Goal: Task Accomplishment & Management: Use online tool/utility

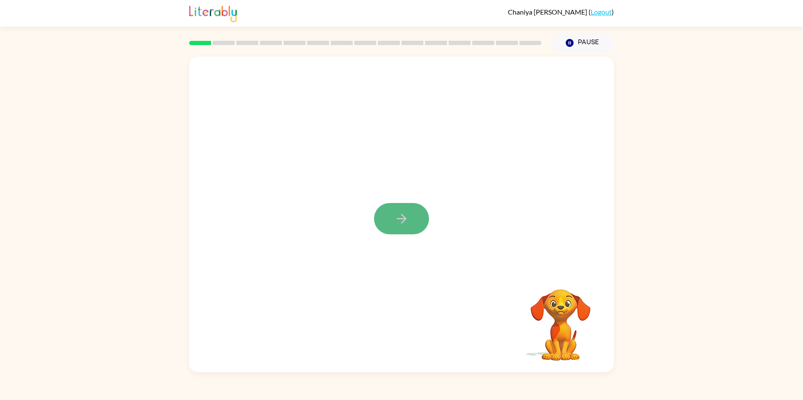
click at [396, 213] on icon "button" at bounding box center [401, 218] width 15 height 15
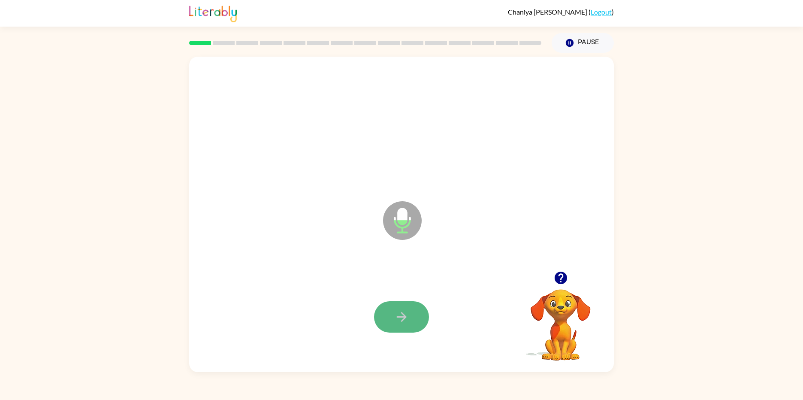
click at [396, 312] on icon "button" at bounding box center [401, 316] width 15 height 15
click at [402, 315] on icon "button" at bounding box center [401, 316] width 15 height 15
click at [411, 320] on button "button" at bounding box center [401, 316] width 55 height 31
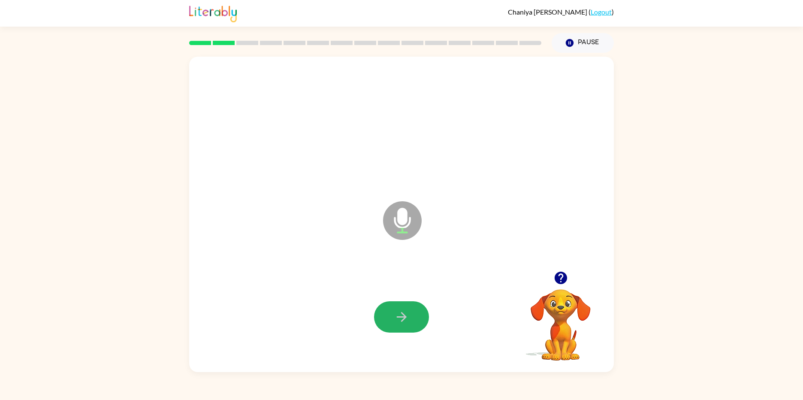
click at [411, 320] on button "button" at bounding box center [401, 316] width 55 height 31
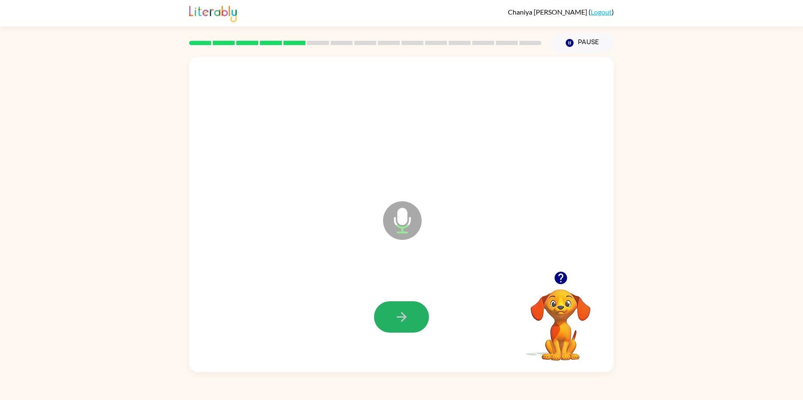
click at [411, 320] on button "button" at bounding box center [401, 316] width 55 height 31
drag, startPoint x: 411, startPoint y: 320, endPoint x: 414, endPoint y: 302, distance: 17.8
click at [416, 305] on button "button" at bounding box center [401, 316] width 55 height 31
click at [414, 302] on button "button" at bounding box center [401, 316] width 55 height 31
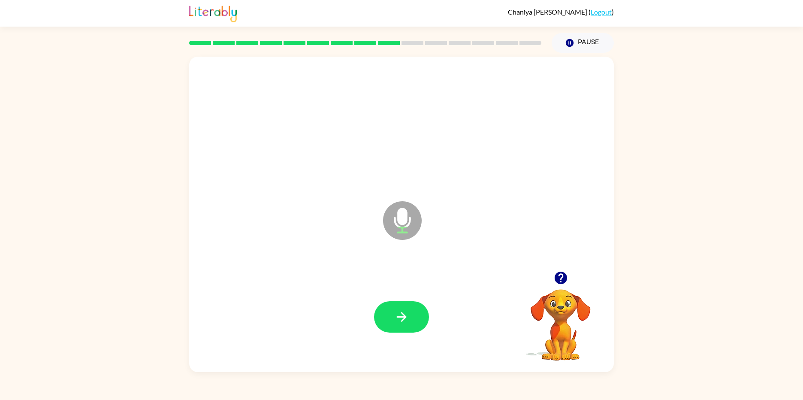
click at [414, 302] on button "button" at bounding box center [401, 316] width 55 height 31
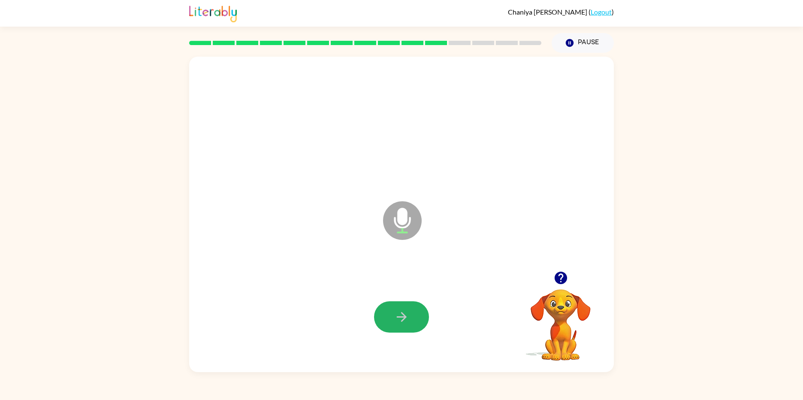
click at [414, 302] on button "button" at bounding box center [401, 316] width 55 height 31
click at [396, 320] on icon "button" at bounding box center [401, 316] width 15 height 15
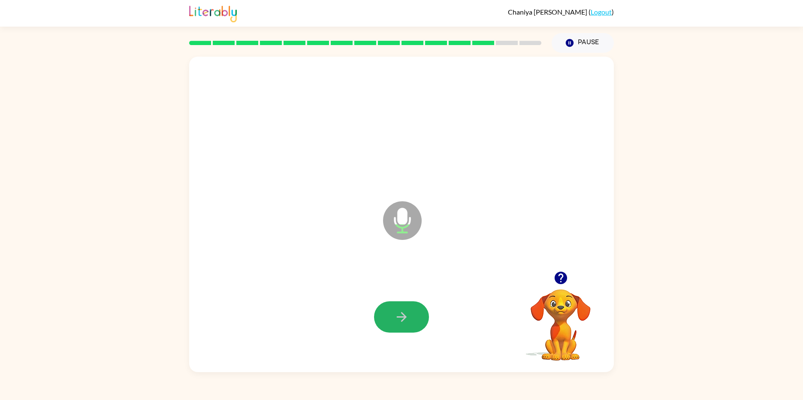
click at [396, 320] on icon "button" at bounding box center [401, 316] width 15 height 15
drag, startPoint x: 505, startPoint y: 388, endPoint x: 520, endPoint y: 392, distance: 16.2
click at [520, 392] on div "Chaniya Bailey ( Logout ) Pause Pause Microphone The Microphone is here when it…" at bounding box center [401, 200] width 803 height 400
click at [418, 316] on button "button" at bounding box center [401, 316] width 55 height 31
click at [421, 314] on button "button" at bounding box center [401, 316] width 55 height 31
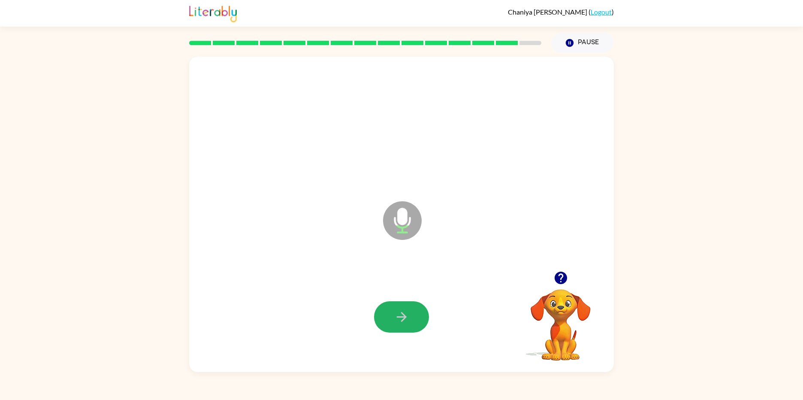
click at [421, 314] on button "button" at bounding box center [401, 316] width 55 height 31
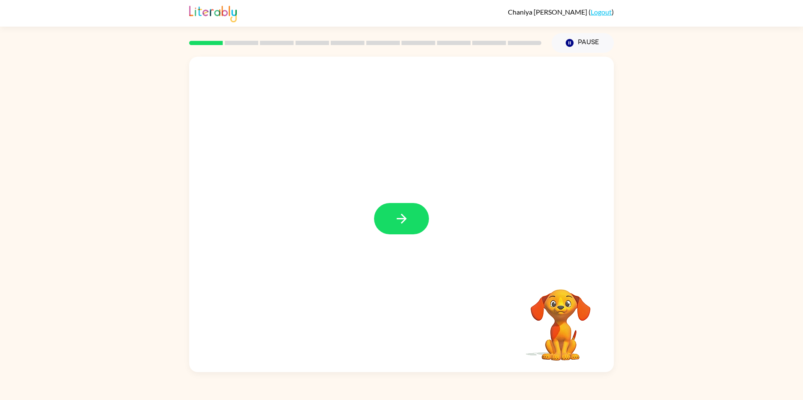
click at [410, 212] on button "button" at bounding box center [401, 218] width 55 height 31
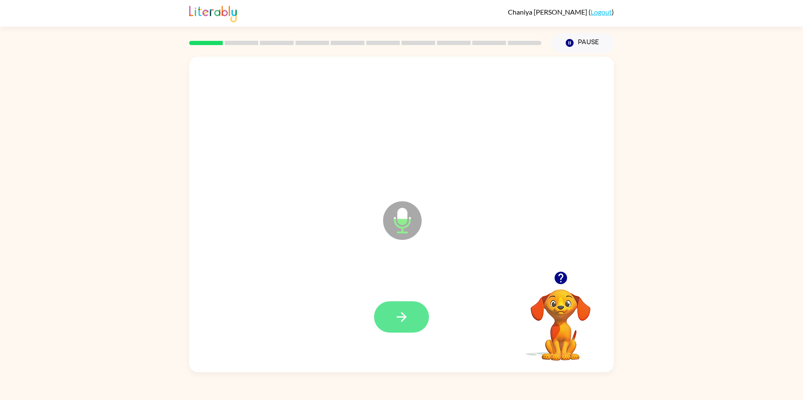
click at [401, 304] on button "button" at bounding box center [401, 316] width 55 height 31
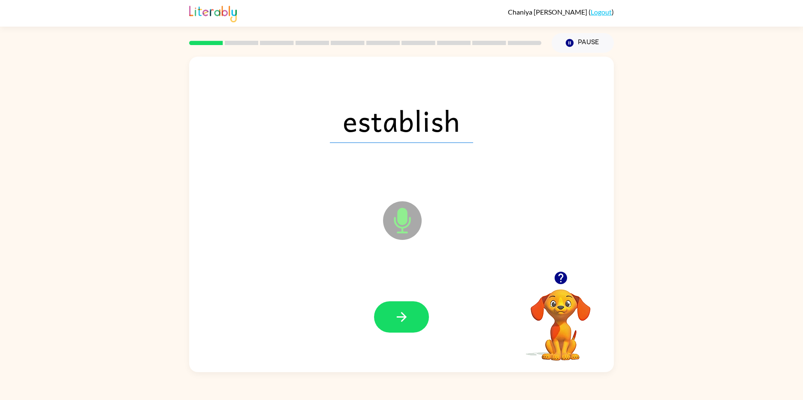
click at [401, 304] on button "button" at bounding box center [401, 316] width 55 height 31
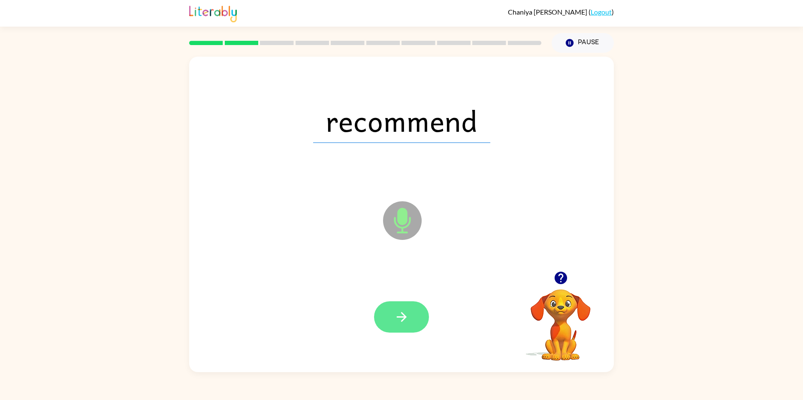
click at [402, 327] on button "button" at bounding box center [401, 316] width 55 height 31
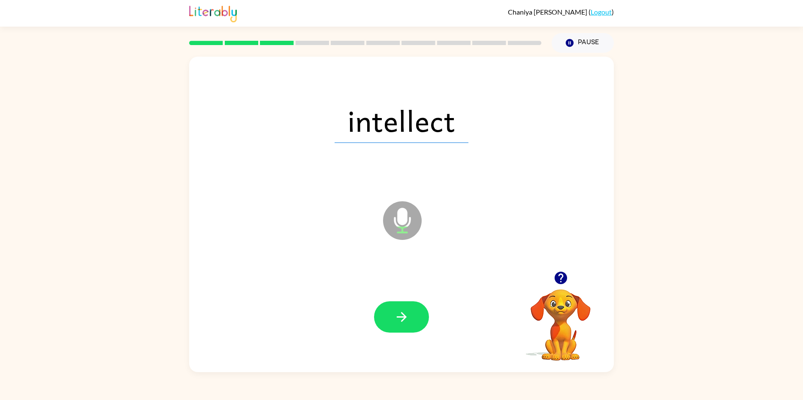
click at [402, 327] on button "button" at bounding box center [401, 316] width 55 height 31
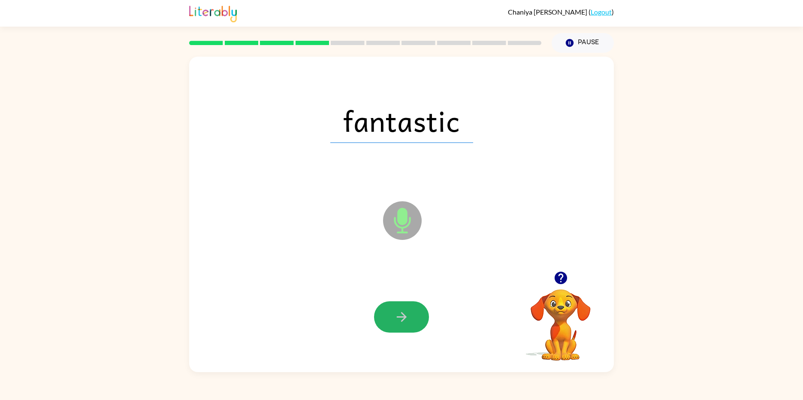
click at [402, 327] on button "button" at bounding box center [401, 316] width 55 height 31
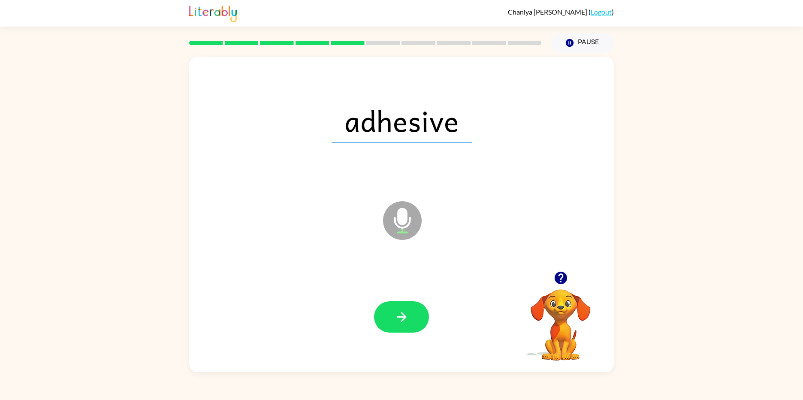
click at [402, 327] on button "button" at bounding box center [401, 316] width 55 height 31
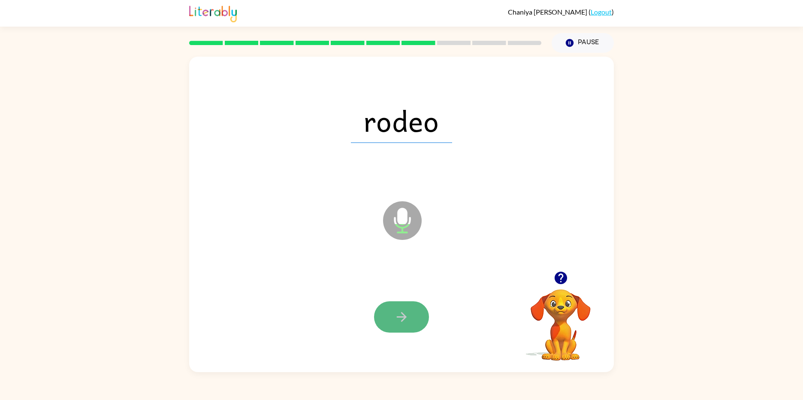
click at [401, 302] on button "button" at bounding box center [401, 316] width 55 height 31
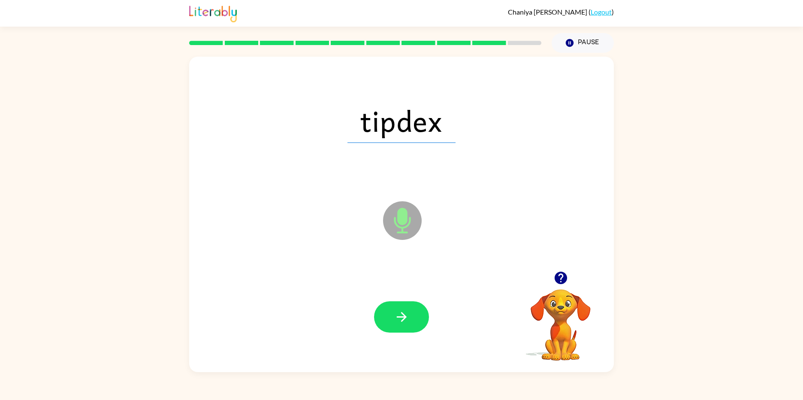
click at [401, 302] on button "button" at bounding box center [401, 316] width 55 height 31
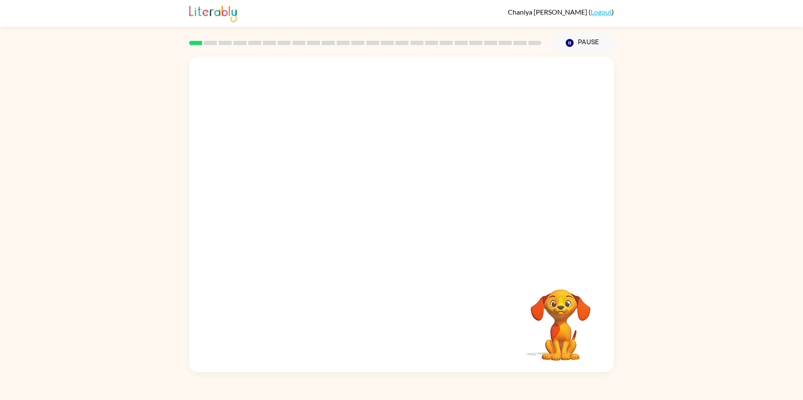
click at [418, 210] on div "Your browser must support playing .mp4 files to use Literably. Please try using…" at bounding box center [401, 214] width 425 height 315
click at [389, 217] on button "button" at bounding box center [401, 218] width 55 height 31
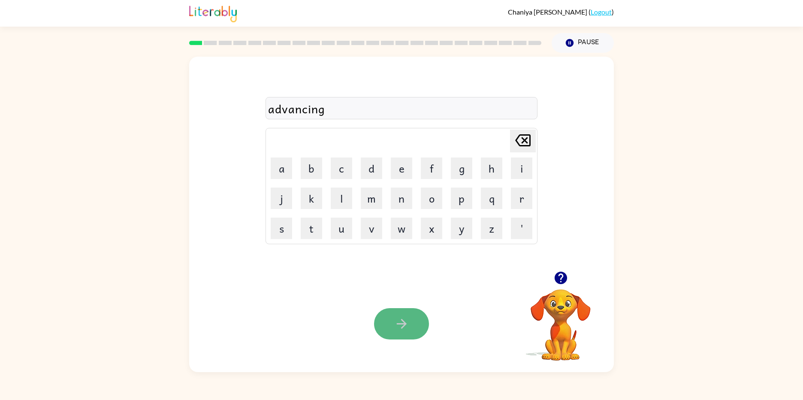
click at [415, 318] on button "button" at bounding box center [401, 323] width 55 height 31
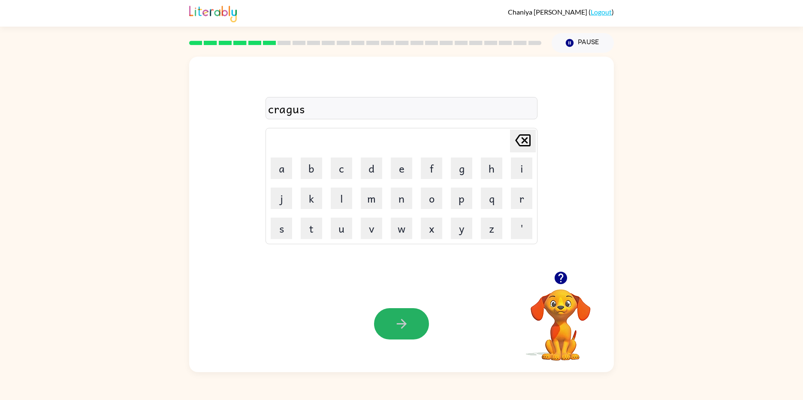
click at [415, 318] on button "button" at bounding box center [401, 323] width 55 height 31
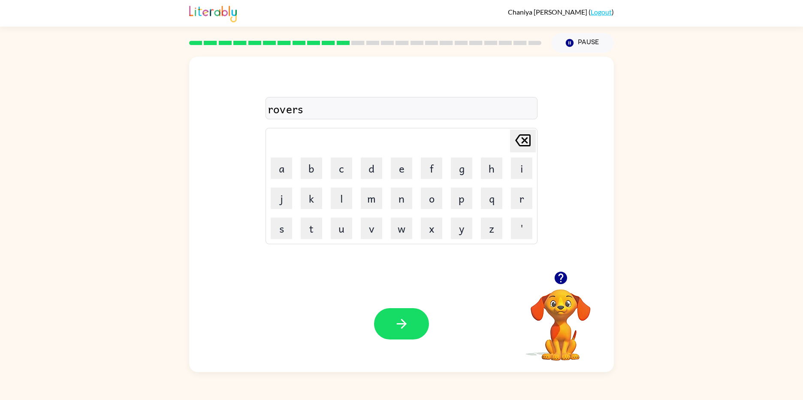
click at [415, 318] on button "button" at bounding box center [401, 323] width 55 height 31
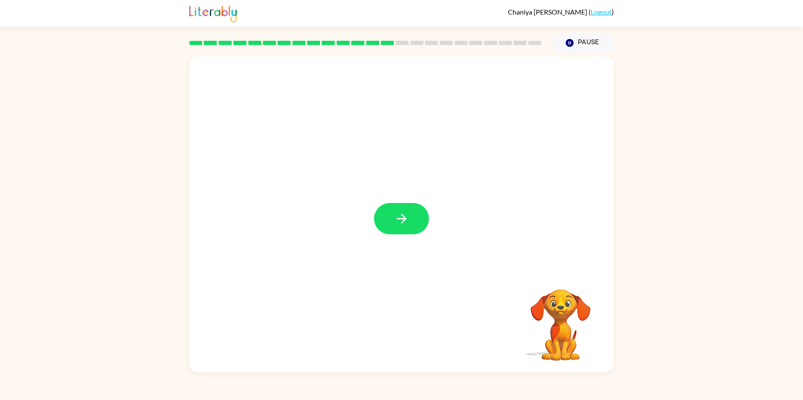
click at [399, 202] on div at bounding box center [401, 214] width 425 height 315
click at [400, 207] on button "button" at bounding box center [401, 218] width 55 height 31
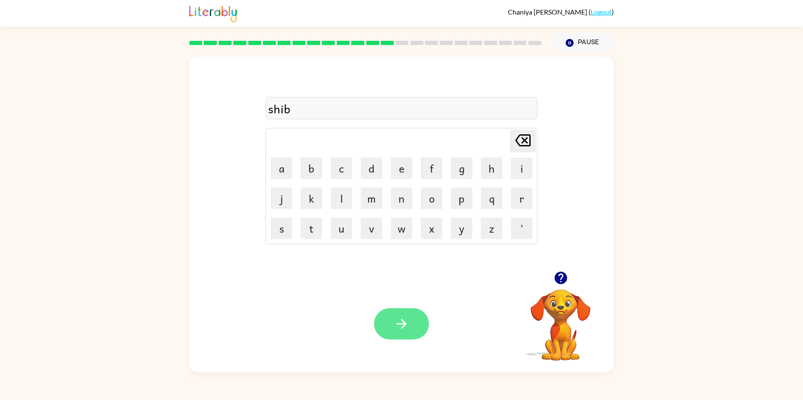
click at [403, 316] on icon "button" at bounding box center [401, 323] width 15 height 15
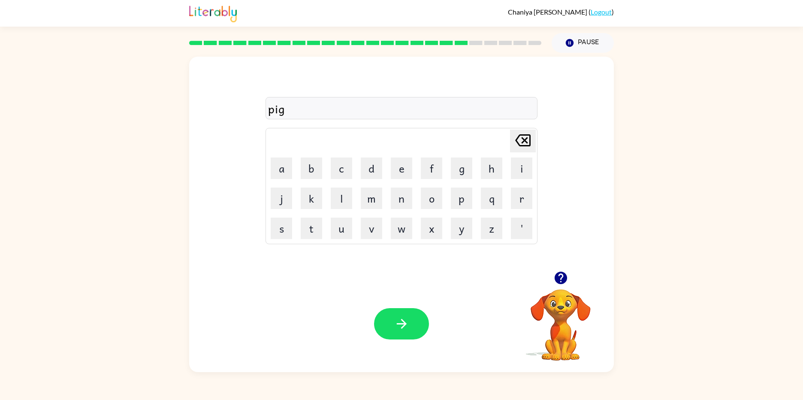
click at [403, 316] on icon "button" at bounding box center [401, 323] width 15 height 15
click at [556, 278] on icon "button" at bounding box center [560, 278] width 12 height 12
click at [389, 318] on button "button" at bounding box center [401, 323] width 55 height 31
click at [398, 333] on button "button" at bounding box center [401, 323] width 55 height 31
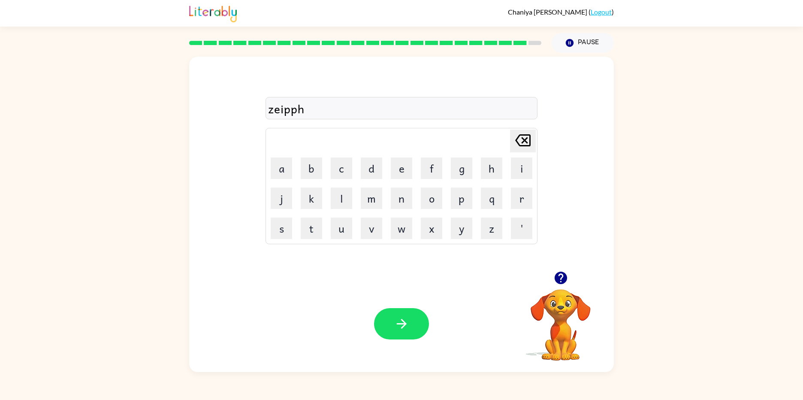
click at [525, 128] on table "Delete Delete last character input a b c d e f g h i j k l m n o p q r s t u v …" at bounding box center [401, 185] width 271 height 115
click at [525, 134] on icon "[PERSON_NAME] last character input" at bounding box center [523, 140] width 21 height 21
click at [528, 131] on icon "[PERSON_NAME] last character input" at bounding box center [523, 140] width 21 height 21
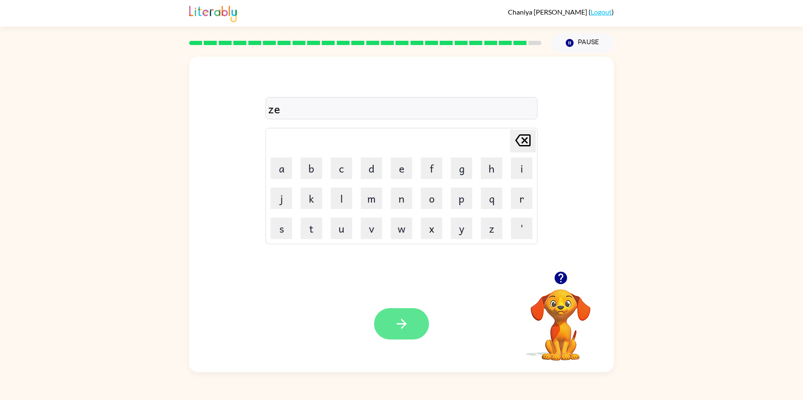
type button "delete"
click at [394, 323] on icon "button" at bounding box center [401, 323] width 15 height 15
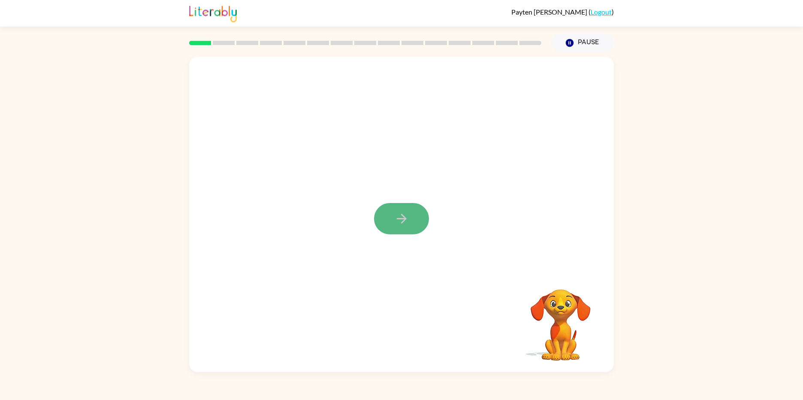
click at [397, 220] on icon "button" at bounding box center [401, 218] width 15 height 15
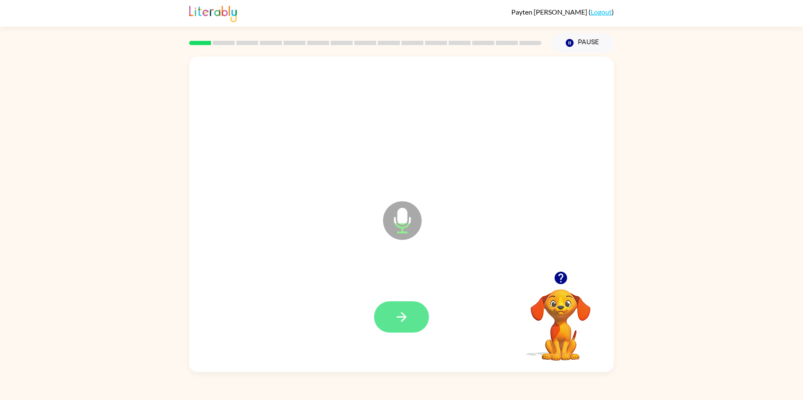
click at [407, 324] on button "button" at bounding box center [401, 316] width 55 height 31
click at [422, 320] on button "button" at bounding box center [401, 316] width 55 height 31
click at [390, 315] on button "button" at bounding box center [401, 316] width 55 height 31
click at [397, 325] on button "button" at bounding box center [401, 316] width 55 height 31
click at [393, 306] on button "button" at bounding box center [401, 316] width 55 height 31
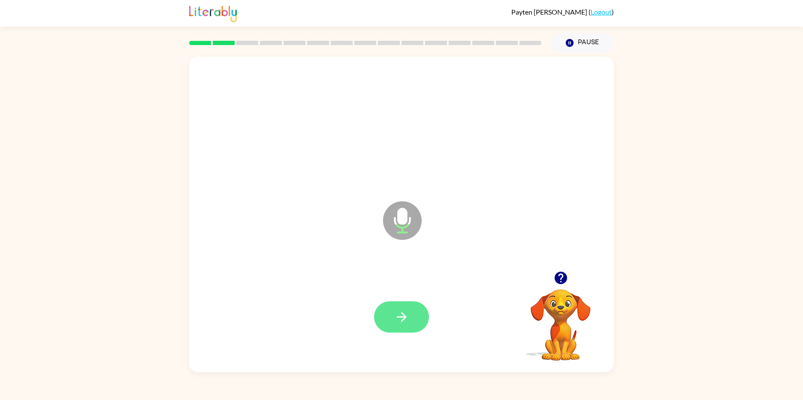
click at [390, 309] on button "button" at bounding box center [401, 316] width 55 height 31
click at [411, 327] on button "button" at bounding box center [401, 316] width 55 height 31
click at [392, 323] on button "button" at bounding box center [401, 316] width 55 height 31
click at [395, 312] on icon "button" at bounding box center [401, 316] width 15 height 15
drag, startPoint x: 395, startPoint y: 312, endPoint x: 366, endPoint y: 310, distance: 29.2
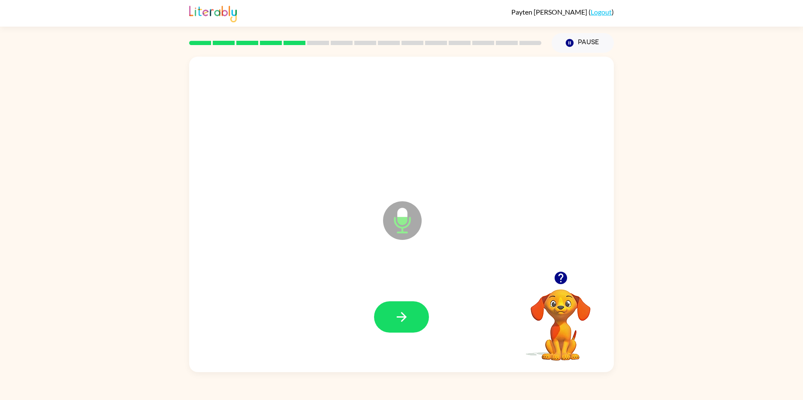
click at [366, 310] on div at bounding box center [402, 317] width 408 height 94
click at [382, 318] on button "button" at bounding box center [401, 316] width 55 height 31
click at [408, 315] on icon "button" at bounding box center [401, 316] width 15 height 15
click at [415, 315] on button "button" at bounding box center [401, 316] width 55 height 31
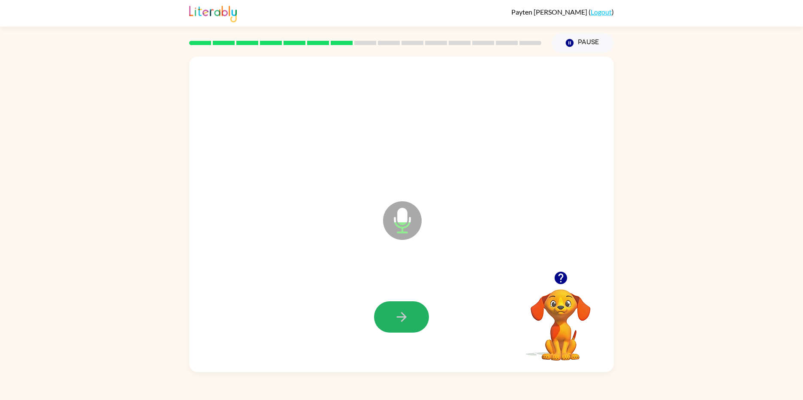
click at [404, 314] on icon "button" at bounding box center [401, 316] width 15 height 15
click at [402, 314] on icon "button" at bounding box center [401, 316] width 15 height 15
click at [403, 308] on button "button" at bounding box center [401, 316] width 55 height 31
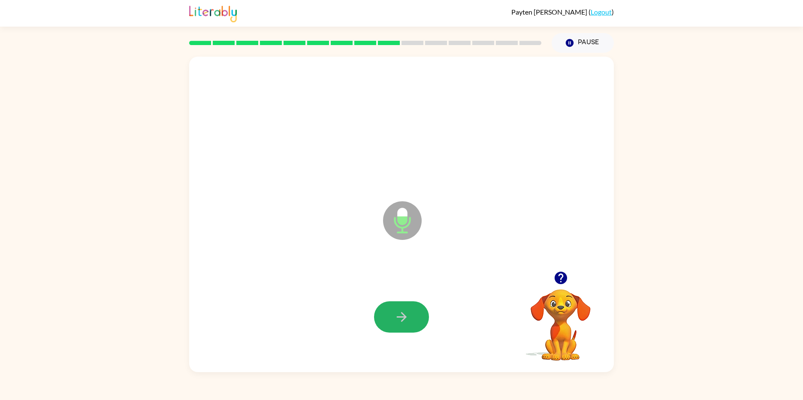
click at [403, 308] on button "button" at bounding box center [401, 316] width 55 height 31
click at [393, 310] on button "button" at bounding box center [401, 316] width 55 height 31
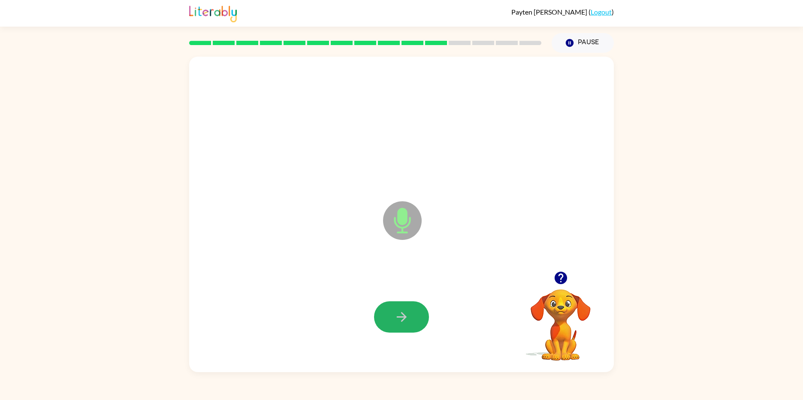
click at [393, 314] on button "button" at bounding box center [401, 316] width 55 height 31
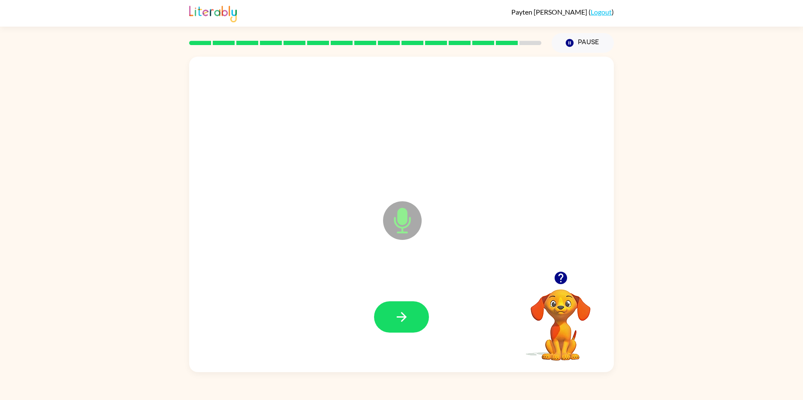
click at [393, 314] on button "button" at bounding box center [401, 316] width 55 height 31
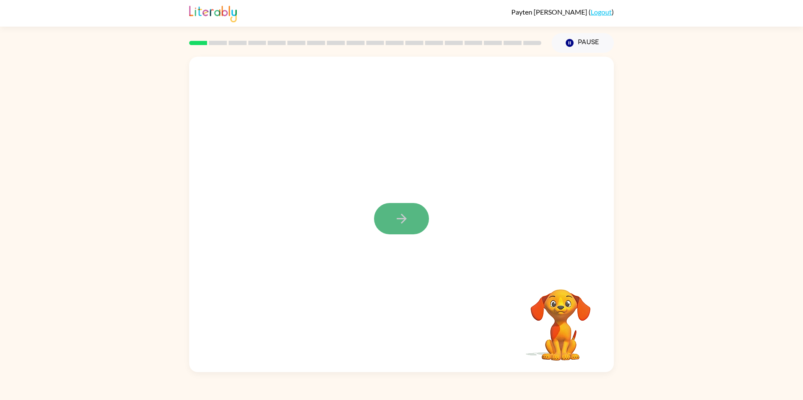
click at [398, 216] on icon "button" at bounding box center [401, 218] width 15 height 15
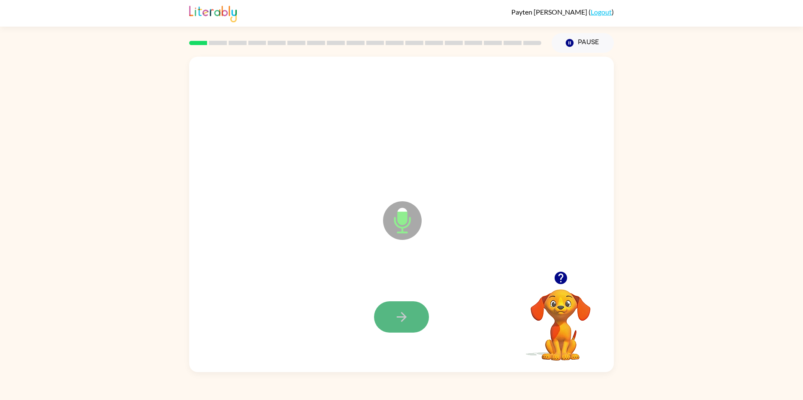
click at [391, 321] on button "button" at bounding box center [401, 316] width 55 height 31
click at [396, 319] on icon "button" at bounding box center [401, 316] width 15 height 15
click at [396, 316] on icon "button" at bounding box center [401, 316] width 15 height 15
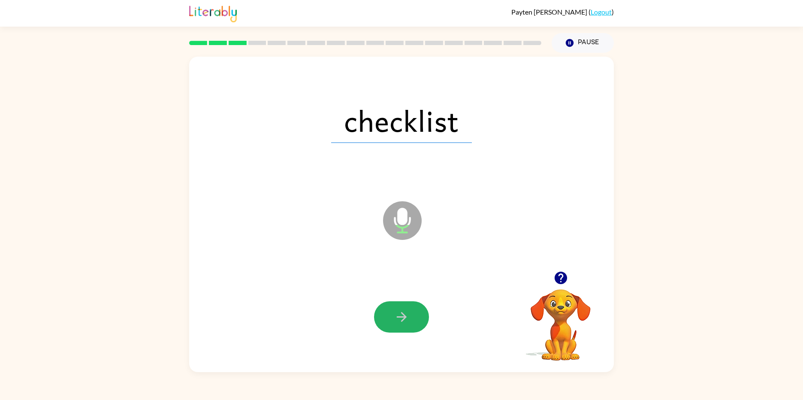
click at [396, 316] on icon "button" at bounding box center [401, 316] width 15 height 15
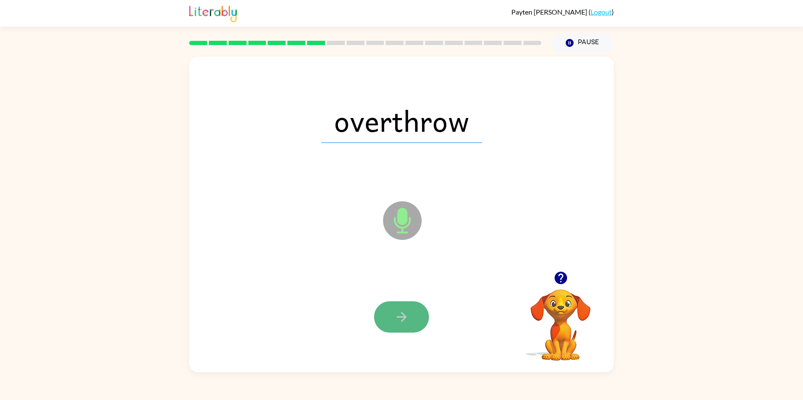
click at [396, 313] on icon "button" at bounding box center [401, 316] width 15 height 15
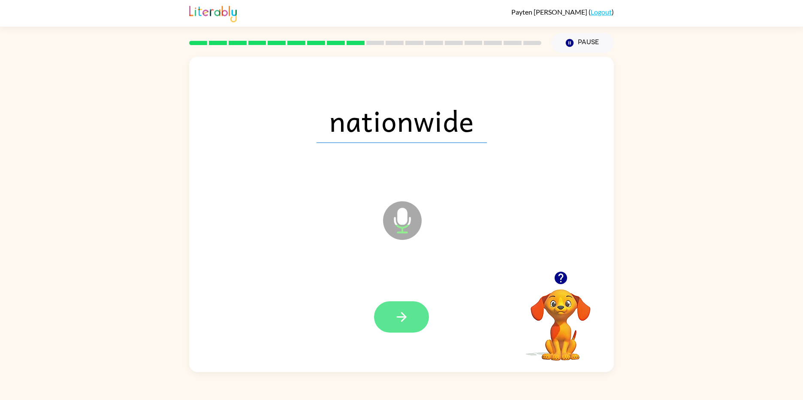
click at [397, 319] on icon "button" at bounding box center [401, 316] width 15 height 15
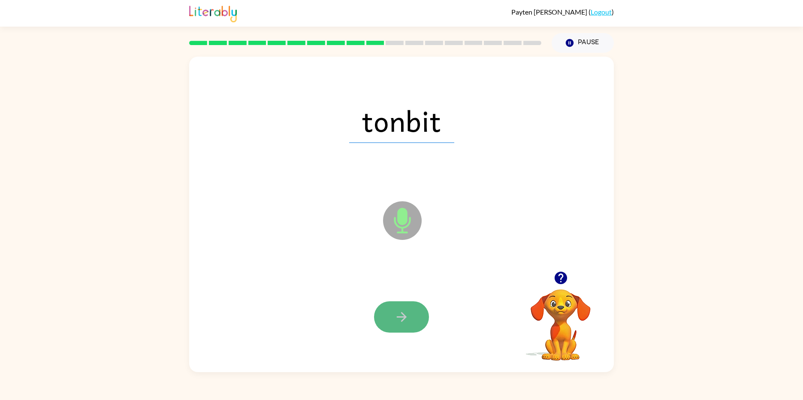
click at [401, 318] on icon "button" at bounding box center [401, 316] width 15 height 15
click at [405, 318] on icon "button" at bounding box center [401, 317] width 10 height 10
click at [402, 317] on icon "button" at bounding box center [401, 317] width 10 height 10
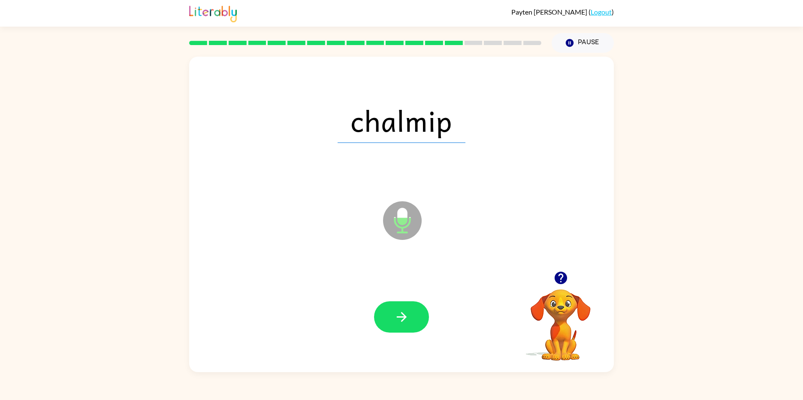
click at [402, 317] on icon "button" at bounding box center [401, 317] width 10 height 10
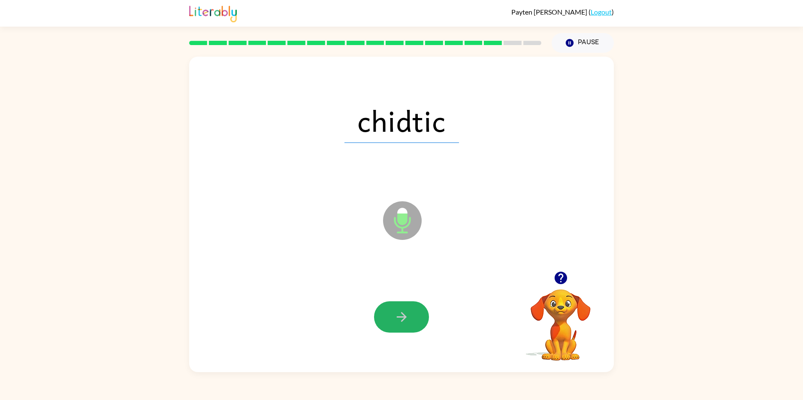
click at [402, 317] on icon "button" at bounding box center [401, 317] width 10 height 10
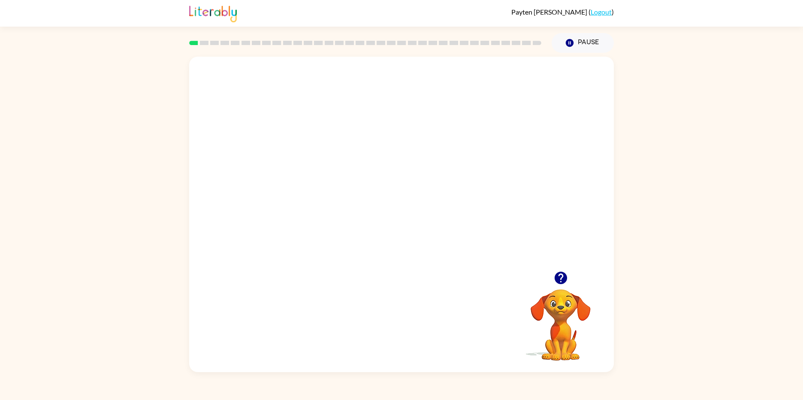
click at [466, 212] on video "Your browser must support playing .mp4 files to use Literably. Please try using…" at bounding box center [401, 164] width 425 height 215
click at [399, 215] on div at bounding box center [401, 218] width 55 height 31
click at [399, 215] on icon "button" at bounding box center [401, 218] width 15 height 15
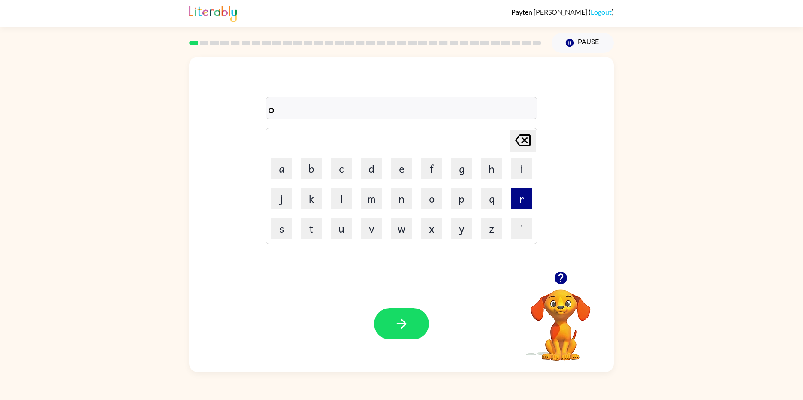
click at [514, 205] on button "r" at bounding box center [521, 198] width 21 height 21
click at [320, 168] on button "b" at bounding box center [311, 167] width 21 height 21
click at [517, 173] on button "i" at bounding box center [521, 167] width 21 height 21
click at [315, 223] on button "t" at bounding box center [311, 228] width 21 height 21
click at [400, 327] on icon "button" at bounding box center [401, 323] width 15 height 15
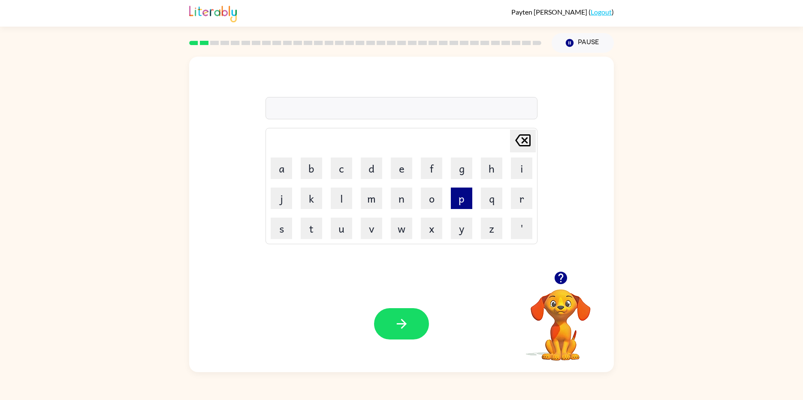
click at [458, 198] on button "p" at bounding box center [461, 198] width 21 height 21
click at [520, 133] on icon "[PERSON_NAME] last character input" at bounding box center [523, 140] width 21 height 21
click at [493, 196] on button "q" at bounding box center [491, 198] width 21 height 21
click at [340, 233] on button "u" at bounding box center [341, 228] width 21 height 21
click at [528, 170] on button "i" at bounding box center [521, 167] width 21 height 21
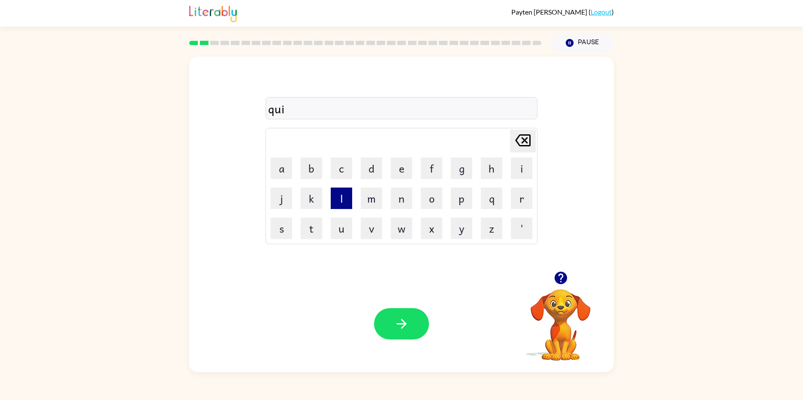
click at [349, 207] on button "l" at bounding box center [341, 198] width 21 height 21
click at [408, 316] on button "button" at bounding box center [401, 323] width 55 height 31
click at [405, 329] on icon "button" at bounding box center [401, 323] width 15 height 15
click at [399, 326] on icon "button" at bounding box center [401, 323] width 15 height 15
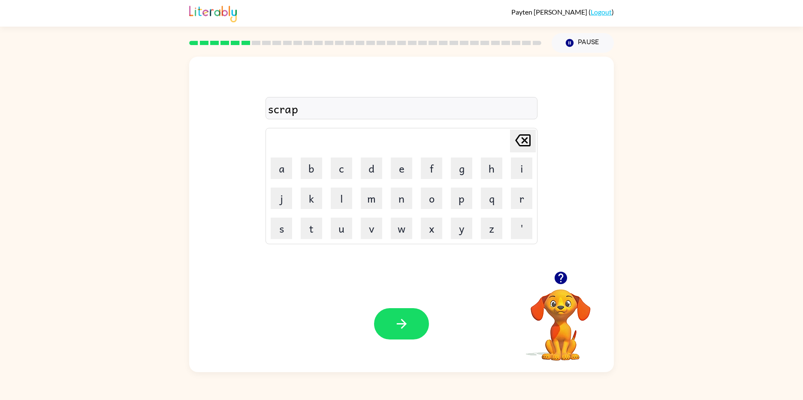
click at [399, 326] on icon "button" at bounding box center [401, 323] width 15 height 15
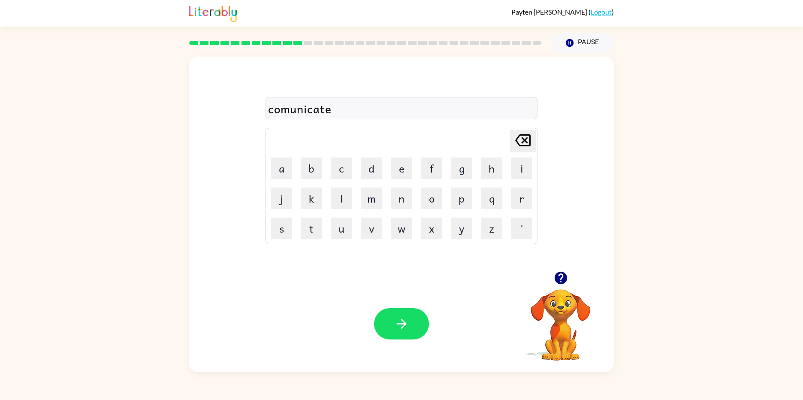
click at [399, 326] on icon "button" at bounding box center [401, 323] width 15 height 15
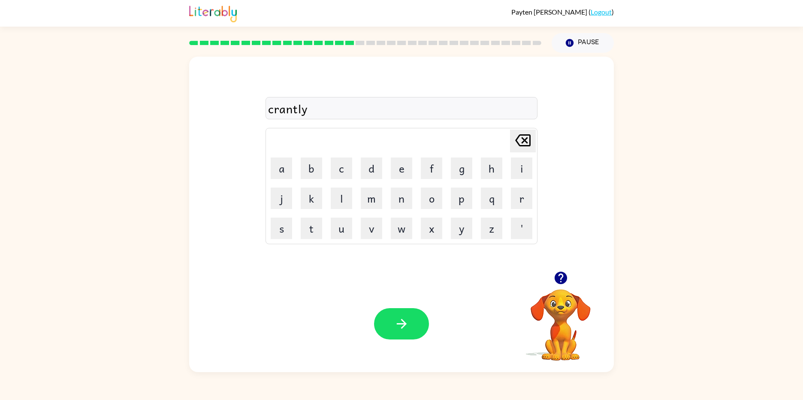
click at [399, 326] on icon "button" at bounding box center [401, 323] width 15 height 15
click at [563, 278] on icon "button" at bounding box center [560, 278] width 12 height 12
click at [398, 328] on icon "button" at bounding box center [401, 323] width 15 height 15
click at [561, 277] on icon "button" at bounding box center [560, 278] width 12 height 12
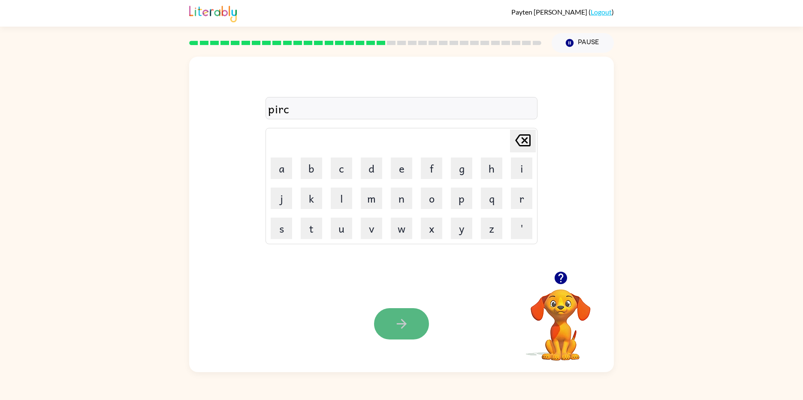
click at [412, 336] on button "button" at bounding box center [401, 323] width 55 height 31
click at [393, 325] on button "button" at bounding box center [401, 323] width 55 height 31
click at [404, 318] on icon "button" at bounding box center [401, 323] width 15 height 15
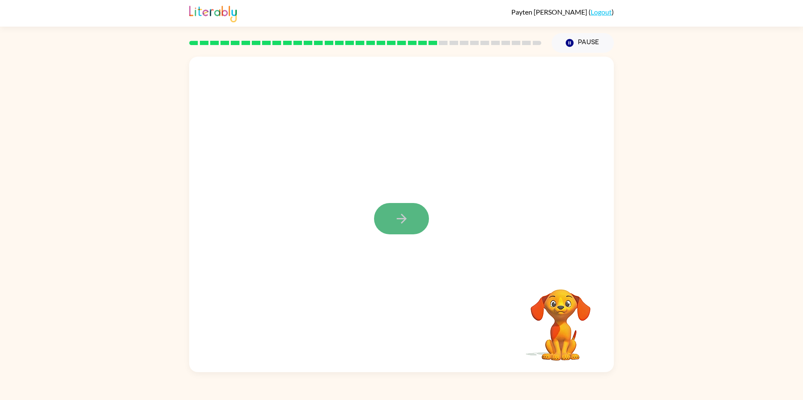
click at [405, 218] on icon "button" at bounding box center [401, 219] width 10 height 10
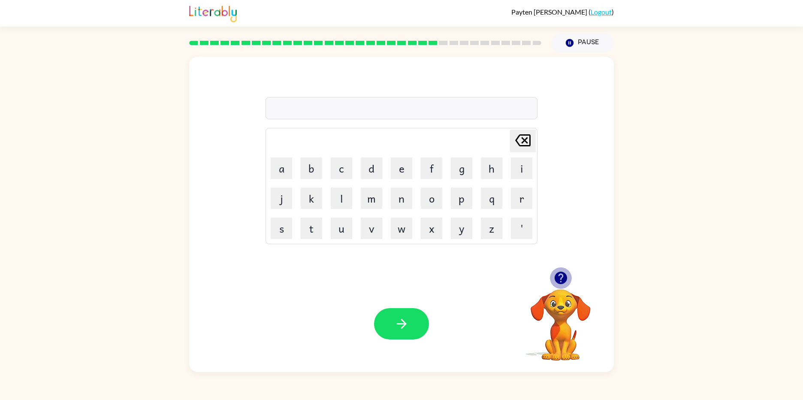
click at [563, 280] on icon "button" at bounding box center [560, 278] width 12 height 12
click at [406, 324] on icon "button" at bounding box center [401, 324] width 10 height 10
click at [406, 327] on icon "button" at bounding box center [401, 323] width 15 height 15
click at [409, 327] on button "button" at bounding box center [401, 323] width 55 height 31
click at [557, 279] on icon "button" at bounding box center [560, 278] width 12 height 12
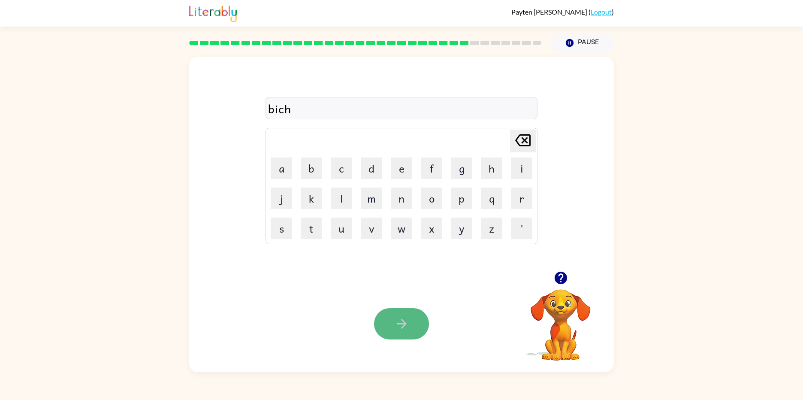
click at [405, 328] on icon "button" at bounding box center [401, 323] width 15 height 15
click at [566, 280] on icon "button" at bounding box center [560, 278] width 12 height 12
click at [408, 335] on button "button" at bounding box center [401, 323] width 55 height 31
click at [562, 279] on icon "button" at bounding box center [560, 278] width 12 height 12
click at [558, 285] on icon "button" at bounding box center [560, 277] width 15 height 15
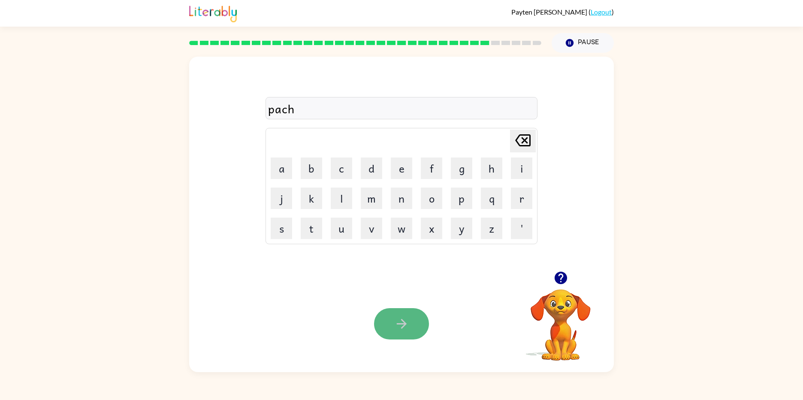
click at [413, 322] on button "button" at bounding box center [401, 323] width 55 height 31
click at [411, 322] on button "button" at bounding box center [401, 323] width 55 height 31
click at [563, 278] on icon "button" at bounding box center [560, 278] width 12 height 12
click at [412, 328] on button "button" at bounding box center [401, 323] width 55 height 31
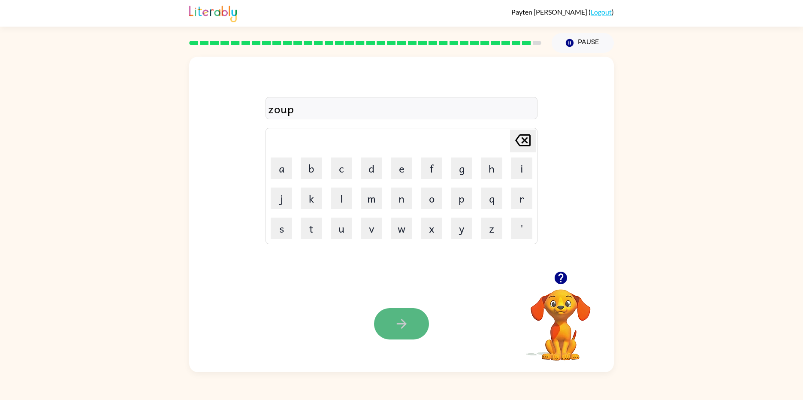
click at [387, 335] on button "button" at bounding box center [401, 323] width 55 height 31
